Goal: Task Accomplishment & Management: Complete application form

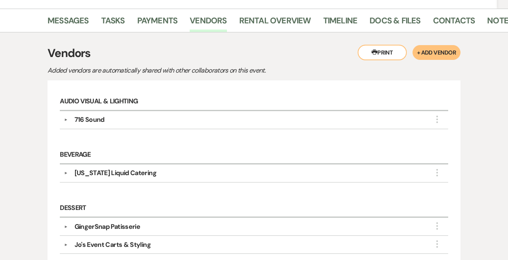
scroll to position [160, 0]
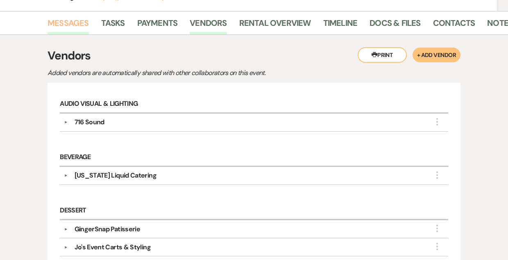
click at [61, 19] on link "Messages" at bounding box center [68, 25] width 41 height 18
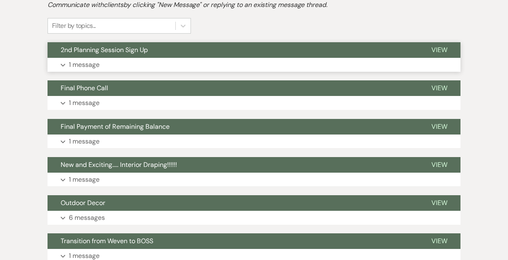
scroll to position [226, 0]
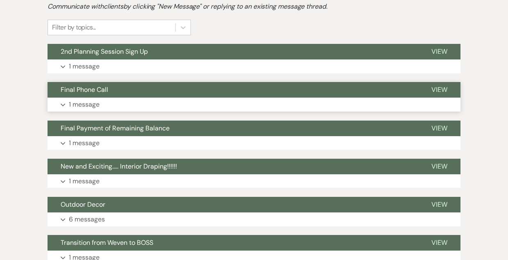
click at [190, 87] on button "Final Phone Call" at bounding box center [233, 90] width 371 height 16
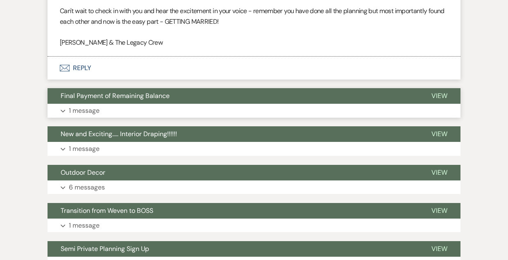
click at [209, 94] on button "Final Payment of Remaining Balance" at bounding box center [233, 96] width 371 height 16
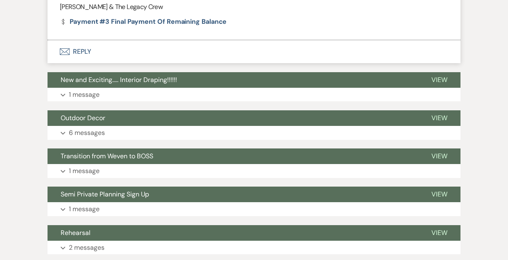
scroll to position [887, 0]
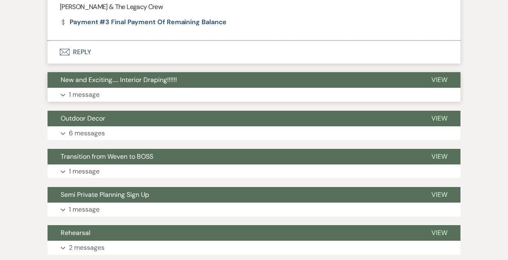
click at [209, 78] on button "New and Exciting..... Interior Draping!!!!!!" at bounding box center [233, 80] width 371 height 16
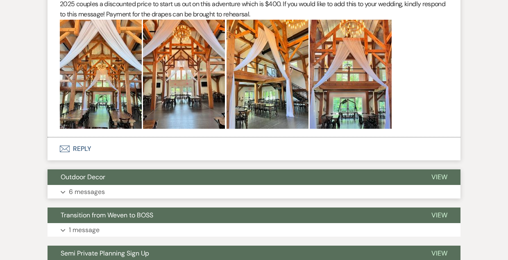
scroll to position [1068, 0]
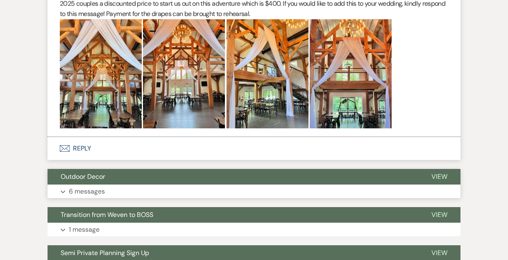
click at [214, 169] on button "Outdoor Decor" at bounding box center [233, 177] width 371 height 16
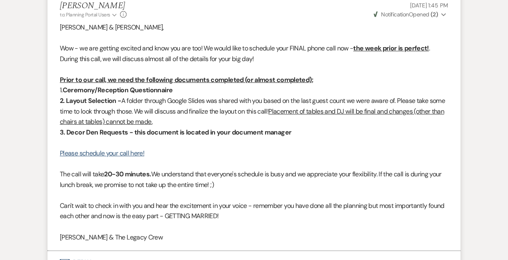
scroll to position [0, 0]
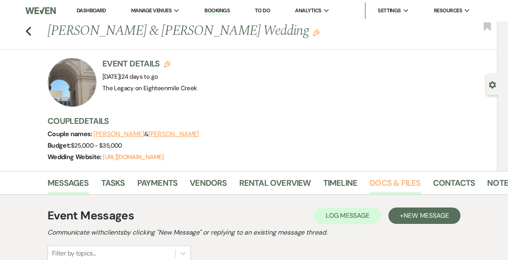
click at [396, 180] on link "Docs & Files" at bounding box center [394, 185] width 51 height 18
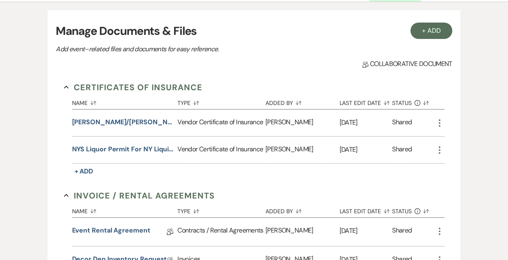
scroll to position [320, 0]
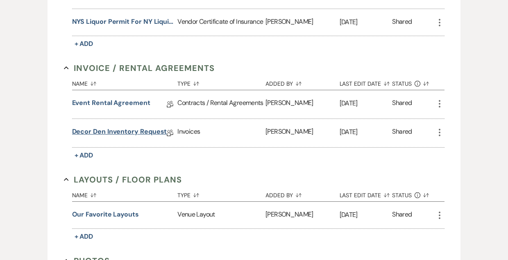
click at [124, 131] on link "Decor Den Inventory Request" at bounding box center [119, 133] width 95 height 13
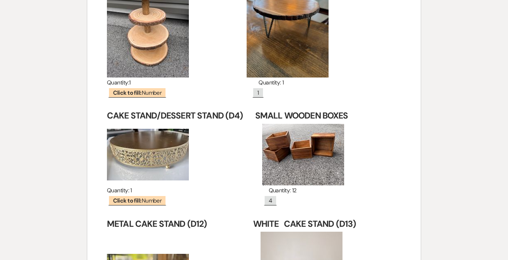
scroll to position [6890, 0]
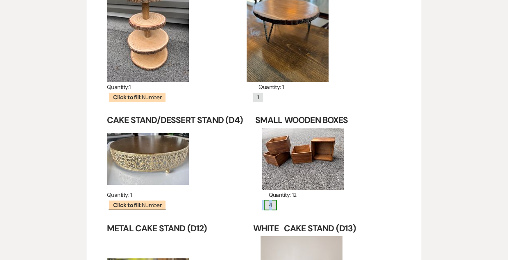
click at [265, 199] on span "4" at bounding box center [270, 204] width 13 height 11
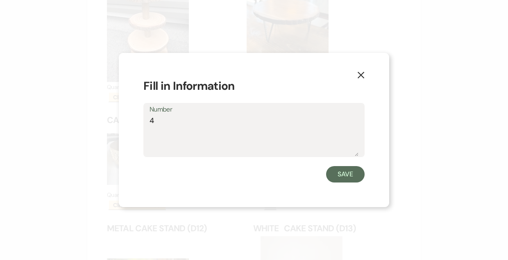
click at [172, 120] on textarea "4" at bounding box center [253, 135] width 209 height 41
click at [343, 170] on button "Save" at bounding box center [345, 174] width 38 height 16
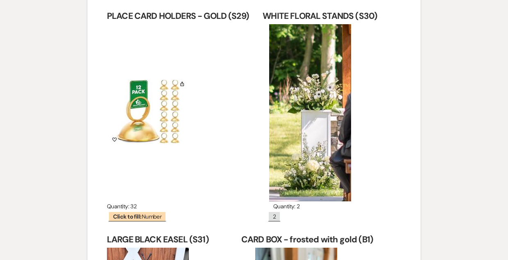
scroll to position [11019, 0]
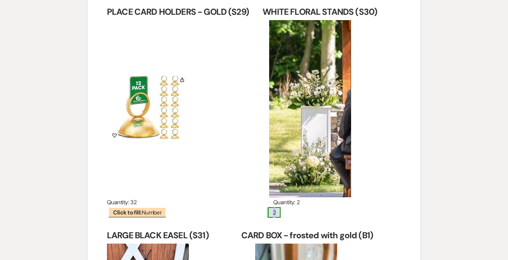
click at [269, 207] on span "2" at bounding box center [274, 212] width 13 height 11
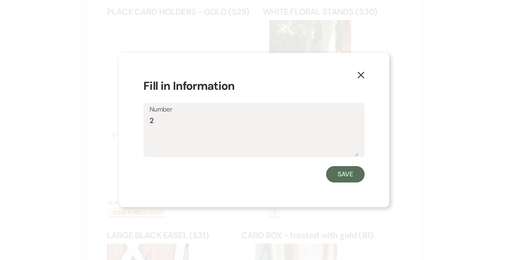
click at [176, 120] on textarea "2" at bounding box center [253, 135] width 209 height 41
click at [344, 180] on button "Save" at bounding box center [345, 174] width 38 height 16
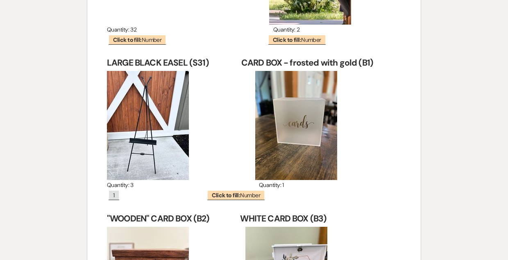
scroll to position [11193, 0]
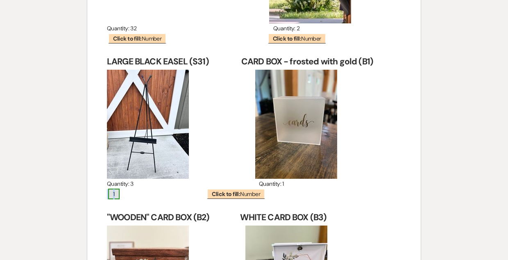
click at [114, 188] on span "1" at bounding box center [113, 193] width 11 height 11
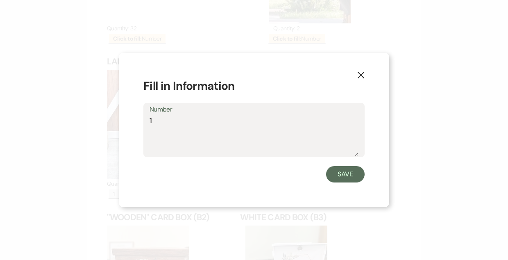
click at [164, 117] on textarea "1" at bounding box center [253, 135] width 209 height 41
type textarea "2"
click at [346, 177] on button "Save" at bounding box center [345, 174] width 38 height 16
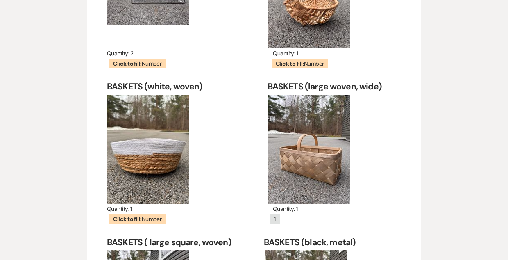
scroll to position [12275, 0]
click at [269, 214] on span "1" at bounding box center [274, 219] width 11 height 11
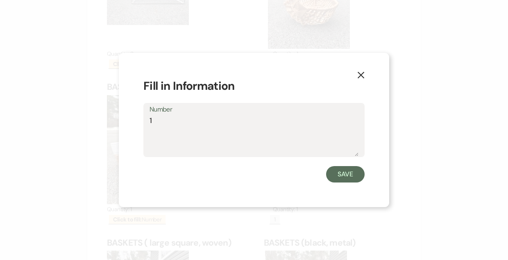
click at [177, 122] on textarea "1" at bounding box center [253, 135] width 209 height 41
click at [335, 174] on button "Save" at bounding box center [345, 174] width 38 height 16
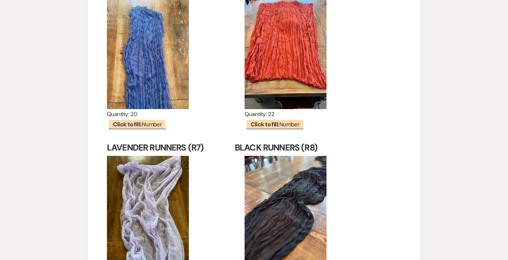
scroll to position [0, 0]
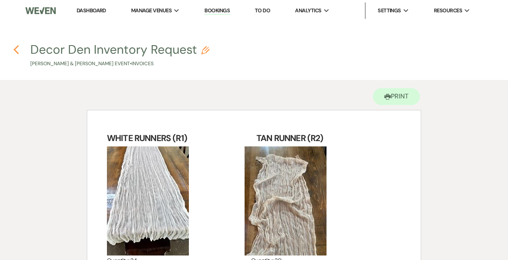
click at [15, 49] on icon "Previous" at bounding box center [16, 50] width 6 height 10
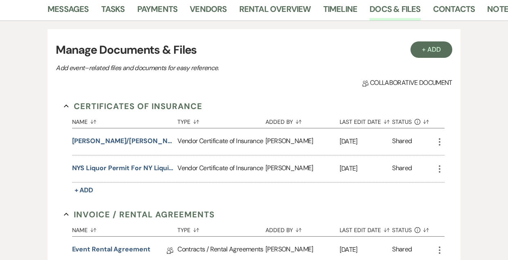
scroll to position [173, 0]
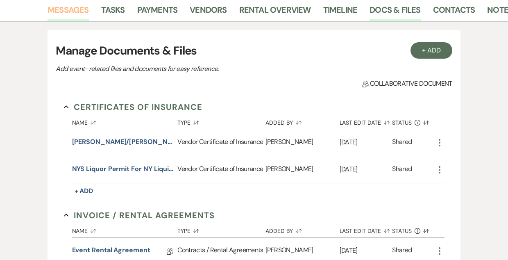
click at [81, 16] on link "Messages" at bounding box center [68, 12] width 41 height 18
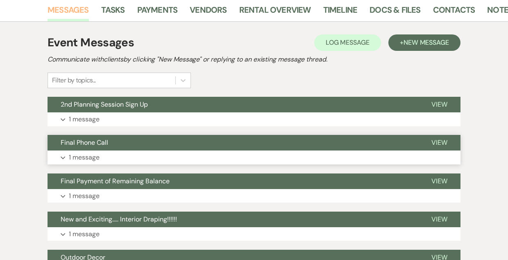
scroll to position [250, 0]
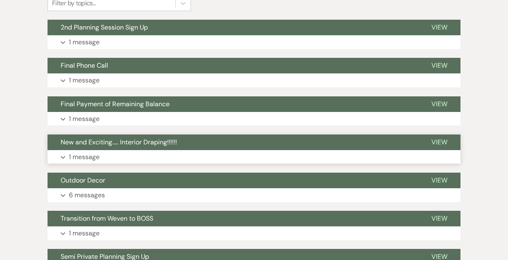
click at [208, 136] on button "New and Exciting..... Interior Draping!!!!!!" at bounding box center [233, 142] width 371 height 16
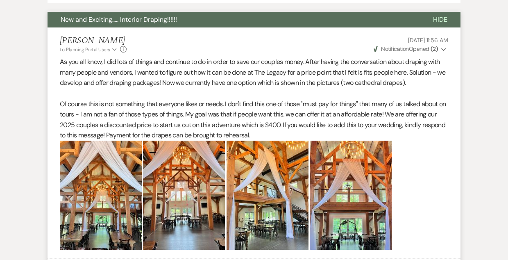
scroll to position [372, 0]
